Goal: Information Seeking & Learning: Learn about a topic

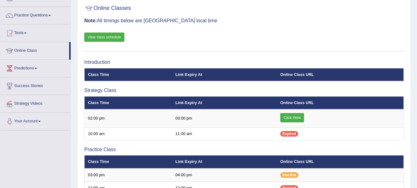
scroll to position [39, 0]
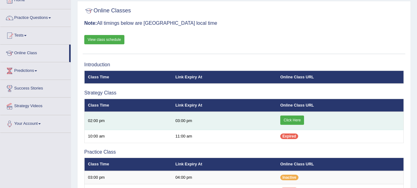
click at [291, 120] on link "Click Here" at bounding box center [292, 119] width 24 height 9
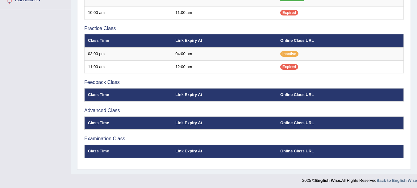
scroll to position [164, 0]
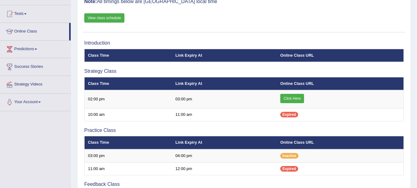
scroll to position [35, 0]
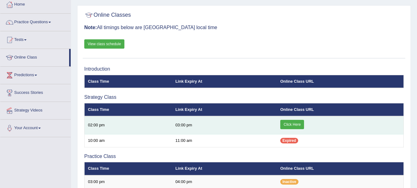
drag, startPoint x: 0, startPoint y: 0, endPoint x: 295, endPoint y: 127, distance: 321.6
click at [295, 127] on link "Click Here" at bounding box center [292, 124] width 24 height 9
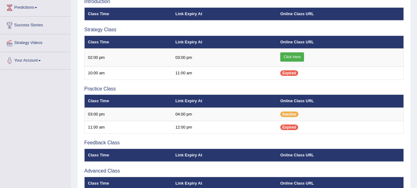
scroll to position [98, 0]
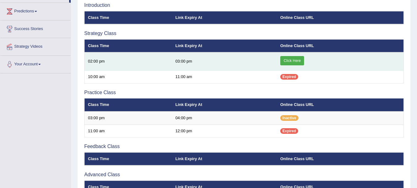
click at [290, 61] on link "Click Here" at bounding box center [292, 60] width 24 height 9
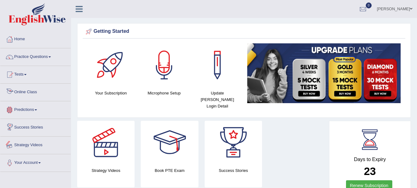
click at [33, 92] on link "Online Class" at bounding box center [35, 90] width 70 height 15
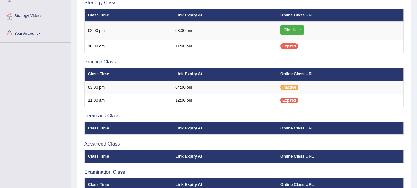
scroll to position [131, 0]
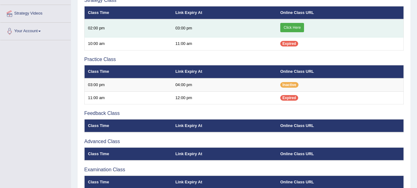
click at [297, 30] on link "Click Here" at bounding box center [292, 27] width 24 height 9
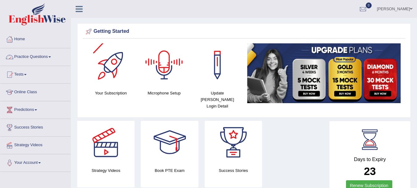
click at [38, 59] on link "Practice Questions" at bounding box center [35, 55] width 70 height 15
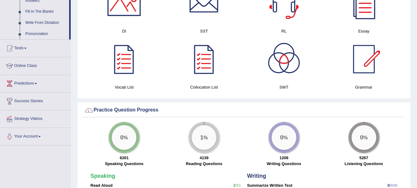
scroll to position [371, 0]
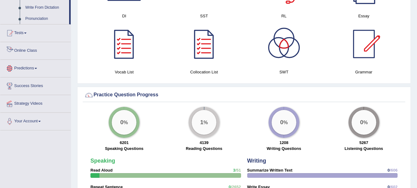
click at [35, 51] on link "Online Class" at bounding box center [35, 49] width 70 height 15
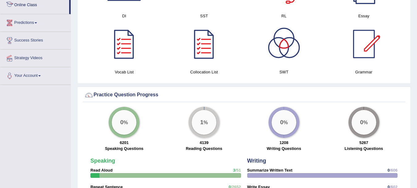
scroll to position [140, 0]
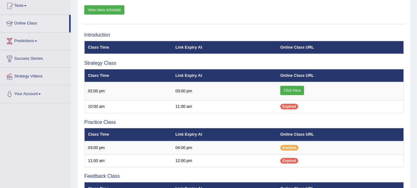
scroll to position [76, 0]
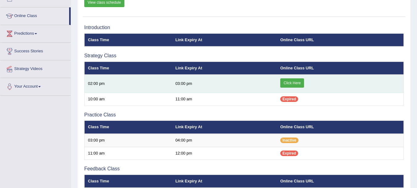
click at [294, 80] on link "Click Here" at bounding box center [292, 82] width 24 height 9
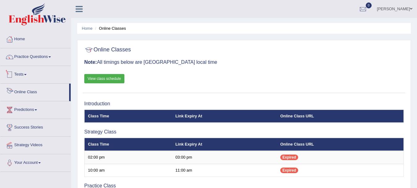
click at [37, 58] on link "Practice Questions" at bounding box center [35, 55] width 70 height 15
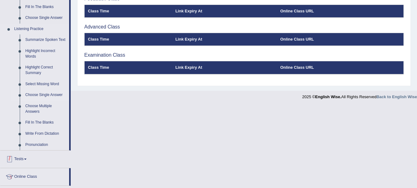
scroll to position [221, 0]
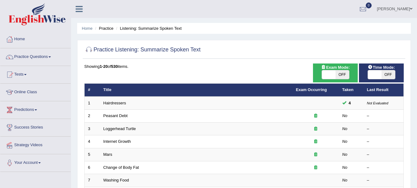
click at [392, 77] on span "OFF" at bounding box center [389, 74] width 14 height 9
checkbox input "true"
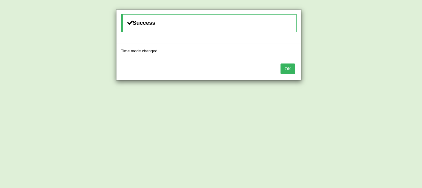
click at [343, 75] on div "Success Time mode changed OK" at bounding box center [211, 94] width 422 height 188
click at [281, 67] on button "OK" at bounding box center [287, 68] width 14 height 11
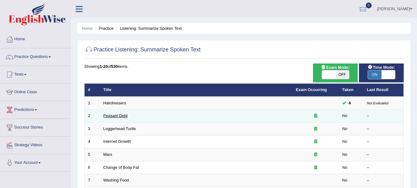
click at [107, 116] on link "Peasant Debt" at bounding box center [115, 115] width 24 height 5
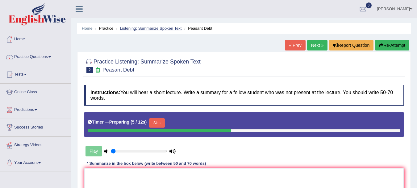
click at [167, 28] on link "Listening: Summarize Spoken Text" at bounding box center [151, 28] width 62 height 5
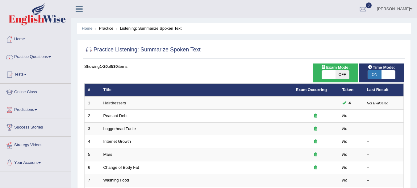
click at [387, 74] on span at bounding box center [389, 74] width 14 height 9
checkbox input "false"
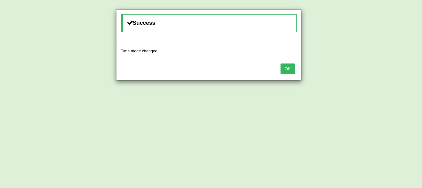
click at [290, 68] on button "OK" at bounding box center [287, 68] width 14 height 11
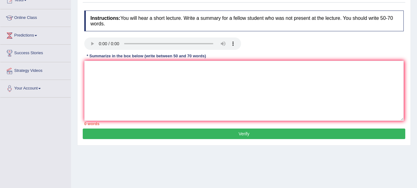
scroll to position [75, 0]
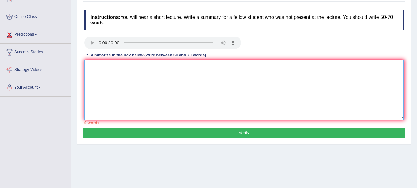
click at [218, 81] on textarea at bounding box center [244, 90] width 320 height 60
click at [187, 63] on textarea "The speaker provide a comprehensive overview of Farmers Suicide" at bounding box center [244, 90] width 320 height 60
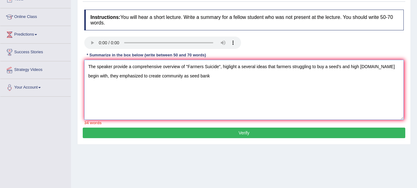
drag, startPoint x: 167, startPoint y: 76, endPoint x: 184, endPoint y: 86, distance: 19.0
click at [166, 76] on textarea "The speaker provide a comprehensive overview of "Farmers Suicide", higlight a s…" at bounding box center [244, 90] width 320 height 60
drag, startPoint x: 198, startPoint y: 72, endPoint x: 213, endPoint y: 81, distance: 17.7
click at [197, 72] on textarea "The speaker provide a comprehensive overview of "Farmers Suicide", higlight a s…" at bounding box center [244, 90] width 320 height 60
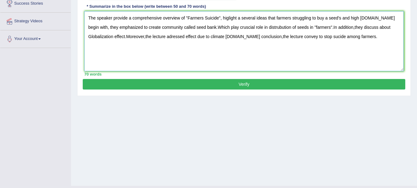
scroll to position [62, 0]
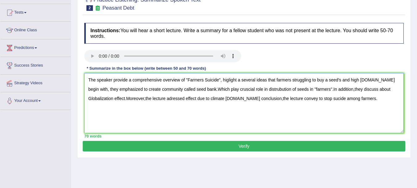
drag, startPoint x: 354, startPoint y: 102, endPoint x: 84, endPoint y: 55, distance: 273.8
click at [84, 55] on div "Instructions: You will hear a short lecture. Write a summary for a fellow stude…" at bounding box center [244, 80] width 323 height 121
click at [134, 109] on textarea "The speaker provide a comprehensive overview of "Farmers Suicide", higlight a s…" at bounding box center [244, 103] width 320 height 60
click at [358, 99] on textarea "The speaker provide a comprehensive overview of "Farmers Suicide", higlight a s…" at bounding box center [244, 103] width 320 height 60
type textarea "The speaker provide a comprehensive overview of "Farmers Suicide", higlight a s…"
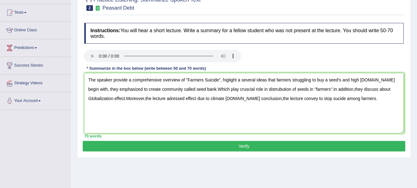
click at [245, 143] on button "Verify" at bounding box center [244, 146] width 323 height 11
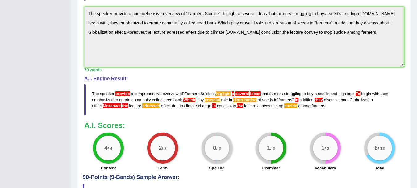
scroll to position [234, 0]
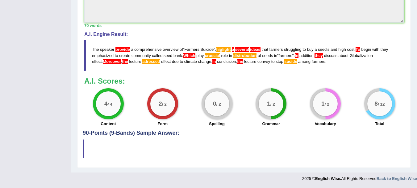
click at [120, 47] on span "provide" at bounding box center [123, 49] width 15 height 5
click at [121, 48] on span "provide" at bounding box center [123, 49] width 15 height 5
click at [257, 48] on span "ideas" at bounding box center [255, 49] width 10 height 5
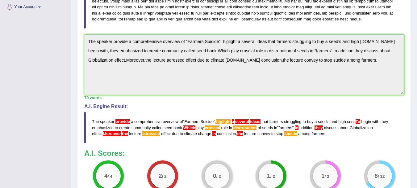
scroll to position [79, 0]
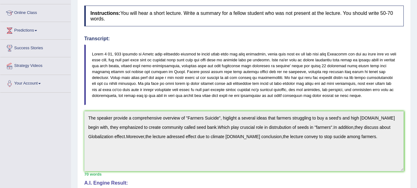
drag, startPoint x: 100, startPoint y: 50, endPoint x: 181, endPoint y: 50, distance: 81.2
click at [181, 50] on blockquote at bounding box center [244, 74] width 320 height 60
click at [199, 89] on blockquote at bounding box center [244, 74] width 320 height 60
drag, startPoint x: 230, startPoint y: 58, endPoint x: 266, endPoint y: 58, distance: 36.1
click at [266, 58] on blockquote at bounding box center [244, 74] width 320 height 60
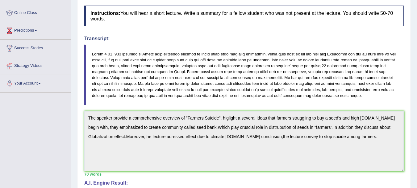
scroll to position [234, 0]
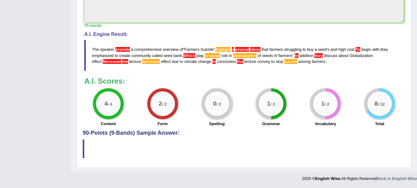
click at [210, 56] on span "cruscial" at bounding box center [212, 55] width 15 height 5
click at [226, 49] on span "higlight" at bounding box center [223, 49] width 15 height 5
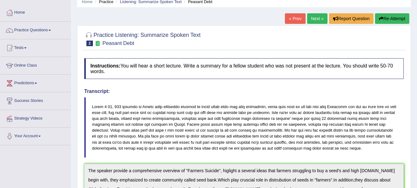
scroll to position [62, 0]
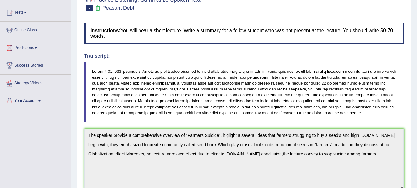
drag, startPoint x: 105, startPoint y: 118, endPoint x: 83, endPoint y: 83, distance: 41.1
click at [83, 84] on div "Instructions: You will hear a short lecture. Write a summary for a fellow stude…" at bounding box center [244, 158] width 323 height 276
click at [136, 94] on blockquote at bounding box center [244, 92] width 320 height 60
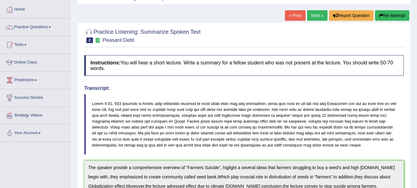
scroll to position [0, 0]
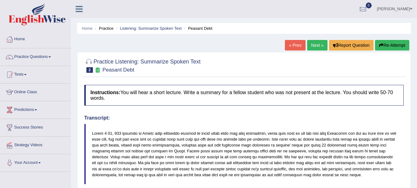
click at [318, 46] on link "Next »" at bounding box center [317, 45] width 20 height 11
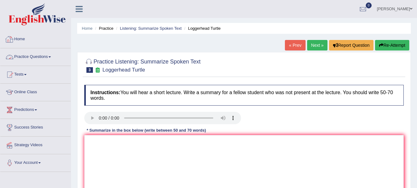
click at [53, 55] on link "Practice Questions" at bounding box center [35, 55] width 70 height 15
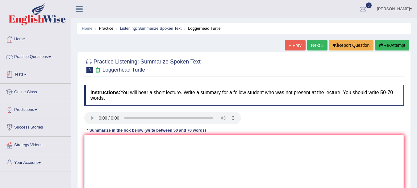
click at [70, 123] on ul "Home Practice Questions Speaking Practice Read Aloud Repeat Sentence Describe I…" at bounding box center [35, 101] width 70 height 141
click at [43, 57] on link "Practice Questions" at bounding box center [35, 55] width 70 height 15
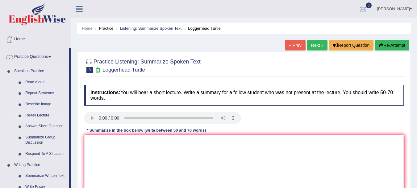
drag, startPoint x: 69, startPoint y: 60, endPoint x: 62, endPoint y: 116, distance: 57.0
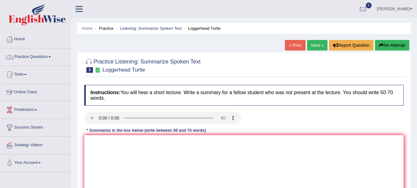
click at [51, 60] on link "Practice Questions" at bounding box center [35, 55] width 70 height 15
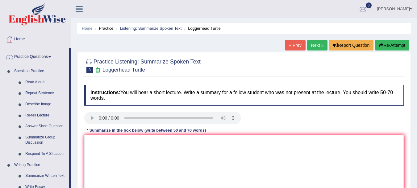
drag, startPoint x: 70, startPoint y: 56, endPoint x: 70, endPoint y: 97, distance: 41.7
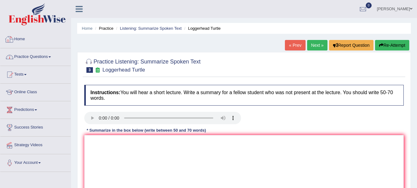
click at [25, 61] on link "Practice Questions" at bounding box center [35, 55] width 70 height 15
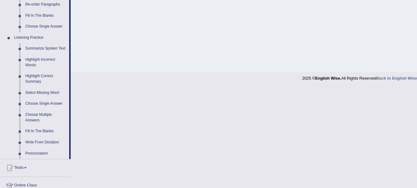
scroll to position [246, 0]
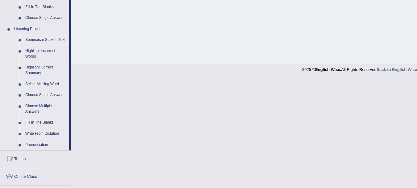
click at [38, 40] on link "Summarize Spoken Text" at bounding box center [46, 39] width 47 height 11
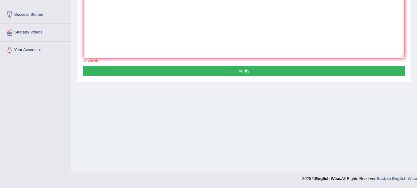
scroll to position [91, 0]
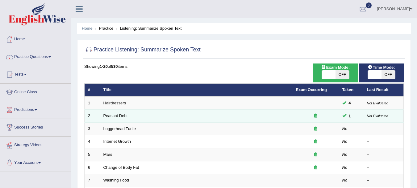
click at [316, 116] on icon at bounding box center [315, 115] width 3 height 4
click at [125, 115] on link "Peasant Debt" at bounding box center [115, 115] width 24 height 5
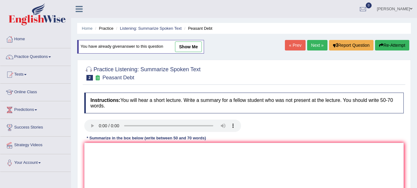
click at [192, 46] on link "show me" at bounding box center [188, 46] width 27 height 11
type textarea "The speaker provide a comprehensive overview of "Farmers Suicide", higlight a s…"
